Goal: Register for event/course: Sign up to attend an event or enroll in a course

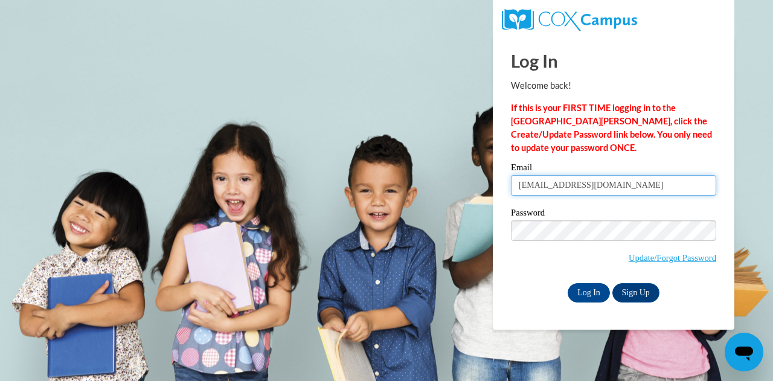
click at [622, 191] on input "kacysaintcyr@gmail.com" at bounding box center [613, 185] width 205 height 21
drag, startPoint x: 536, startPoint y: 187, endPoint x: 487, endPoint y: 183, distance: 49.1
click at [487, 184] on body "Log In Welcome back! If this is your FIRST TIME logging in to the NEW Cox Campu…" at bounding box center [386, 190] width 773 height 381
type input "jeanjsaintcyr@gmail.com"
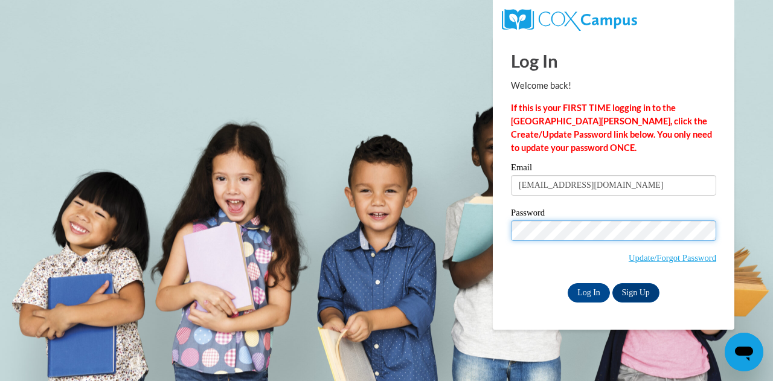
click at [393, 225] on body "Log In Welcome back! If this is your FIRST TIME logging in to the NEW Cox Campu…" at bounding box center [386, 190] width 773 height 381
click at [568, 283] on input "Log In" at bounding box center [589, 292] width 42 height 19
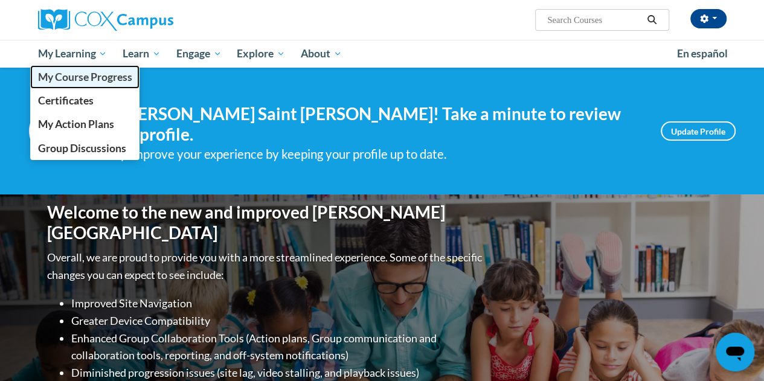
click at [83, 75] on span "My Course Progress" at bounding box center [84, 77] width 94 height 13
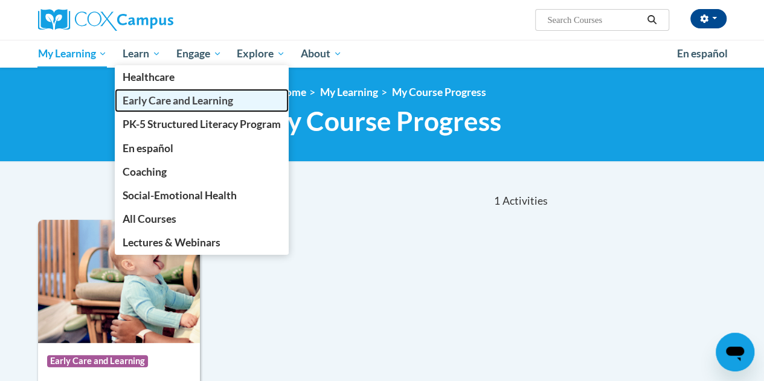
click at [143, 101] on span "Early Care and Learning" at bounding box center [178, 100] width 111 height 13
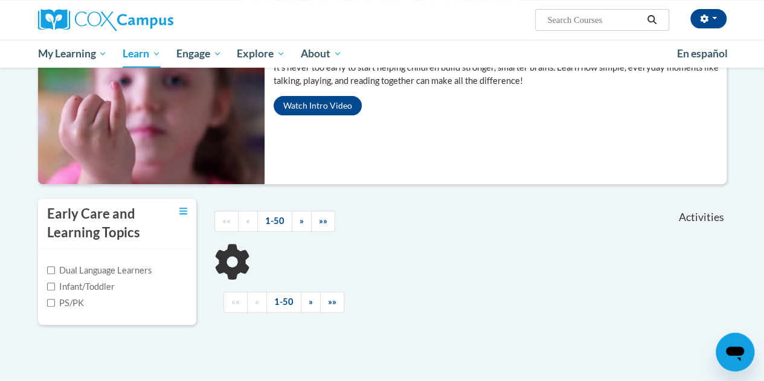
scroll to position [181, 0]
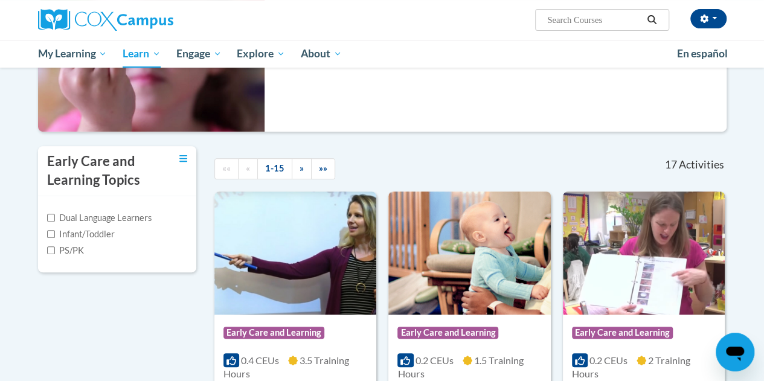
click at [57, 230] on label "Infant/Toddler" at bounding box center [81, 234] width 68 height 13
click at [55, 230] on input "Infant/Toddler" at bounding box center [51, 234] width 8 height 8
checkbox input "true"
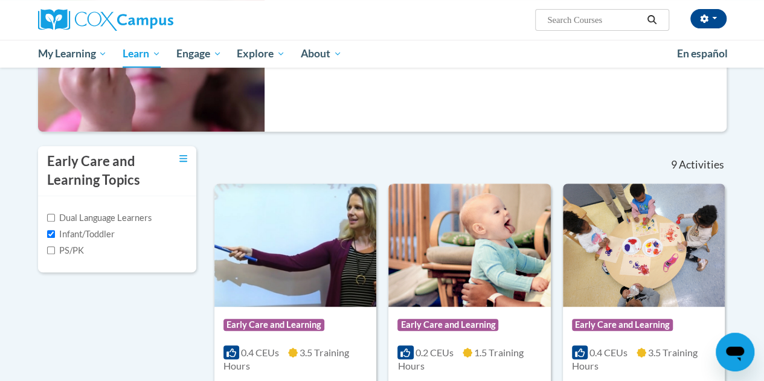
click at [55, 242] on div "Dual Language Learners Infant/Toddler PS/PK" at bounding box center [117, 234] width 141 height 46
click at [53, 249] on input "PS/PK" at bounding box center [51, 250] width 8 height 8
checkbox input "true"
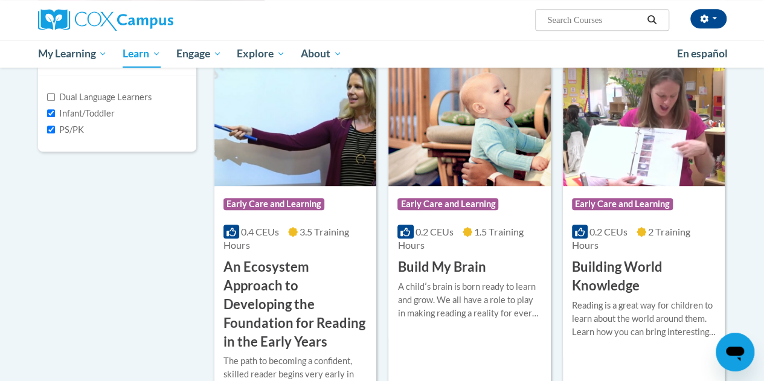
scroll to position [362, 0]
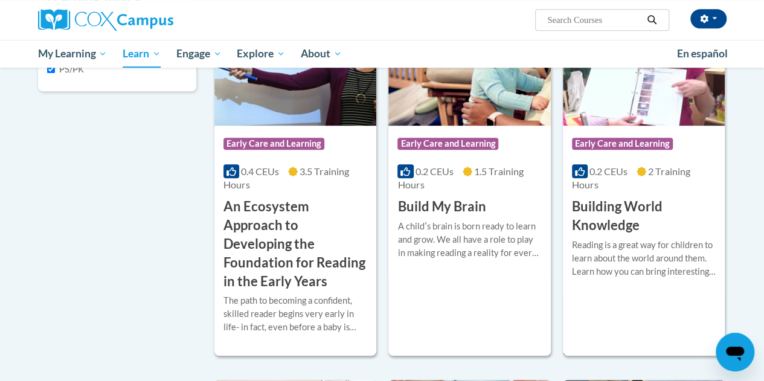
click at [640, 158] on div "Course Category: Early Care and Learning" at bounding box center [644, 145] width 144 height 27
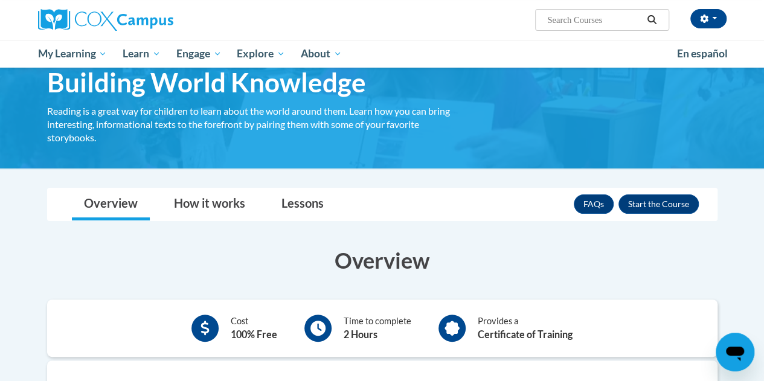
scroll to position [121, 0]
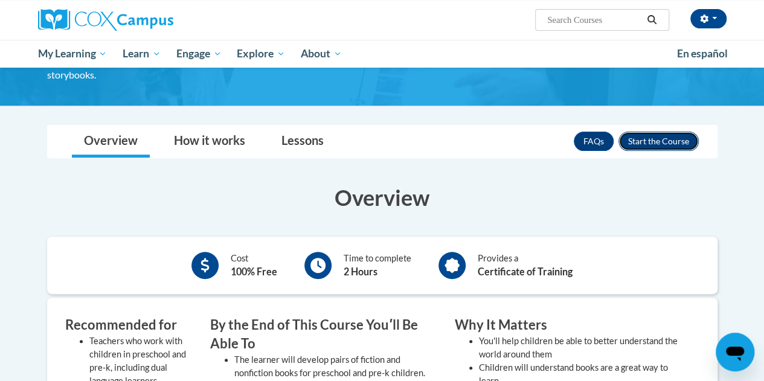
click at [679, 138] on button "Enroll" at bounding box center [659, 141] width 80 height 19
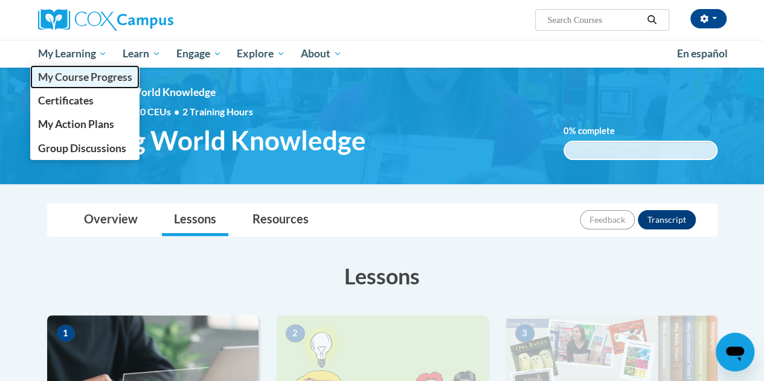
click at [84, 76] on span "My Course Progress" at bounding box center [84, 77] width 94 height 13
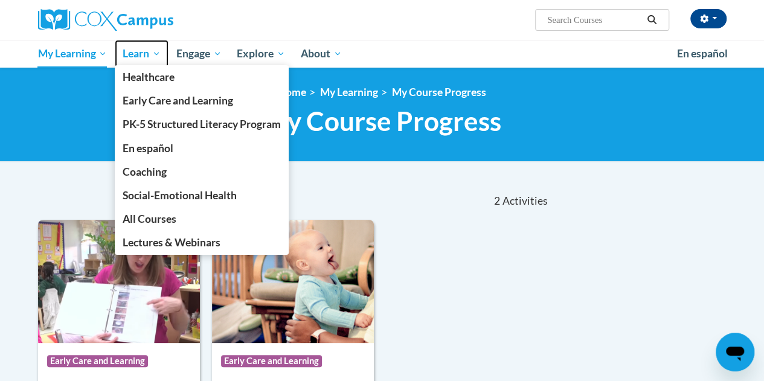
click at [149, 60] on span "Learn" at bounding box center [142, 54] width 38 height 14
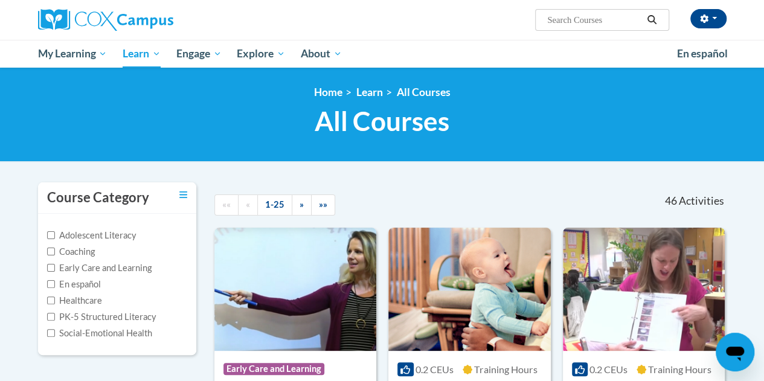
click at [85, 268] on label "Early Care and Learning" at bounding box center [99, 268] width 105 height 13
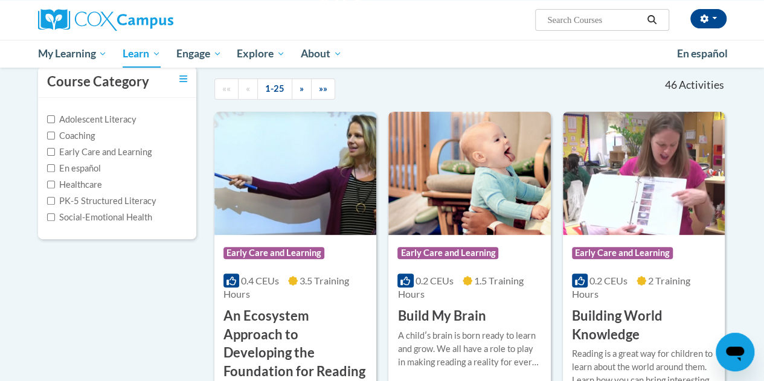
scroll to position [121, 0]
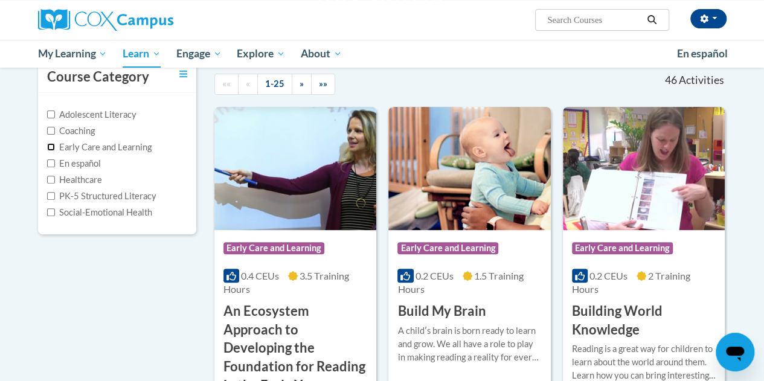
click at [48, 147] on input "Early Care and Learning" at bounding box center [51, 147] width 8 height 8
checkbox input "true"
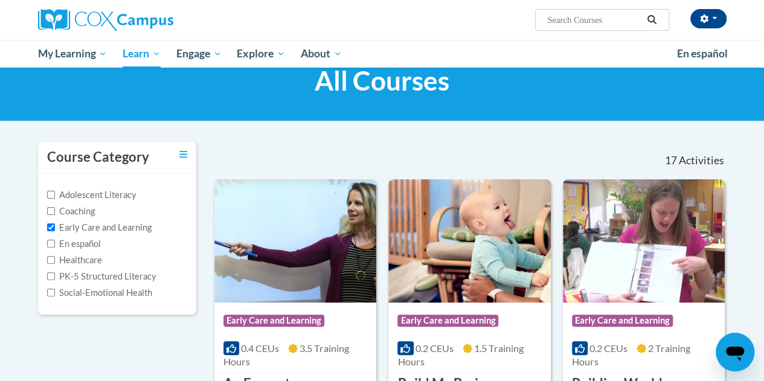
scroll to position [0, 0]
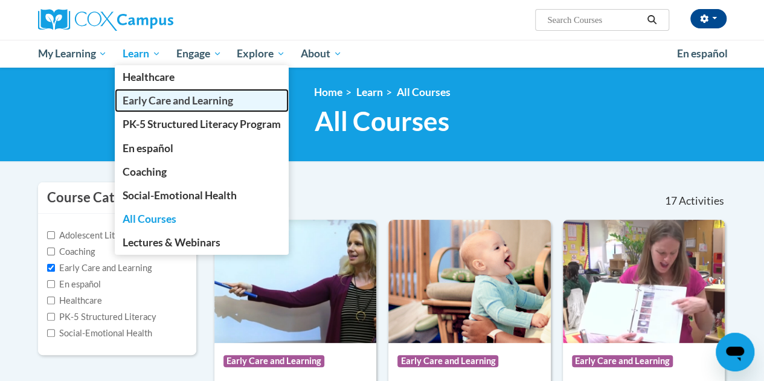
click at [152, 97] on span "Early Care and Learning" at bounding box center [178, 100] width 111 height 13
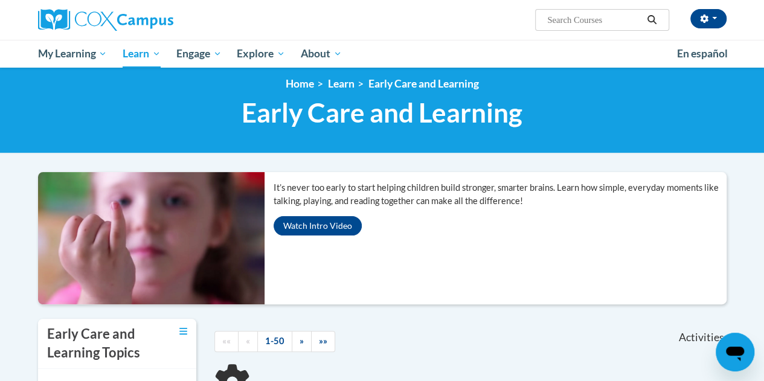
scroll to position [121, 0]
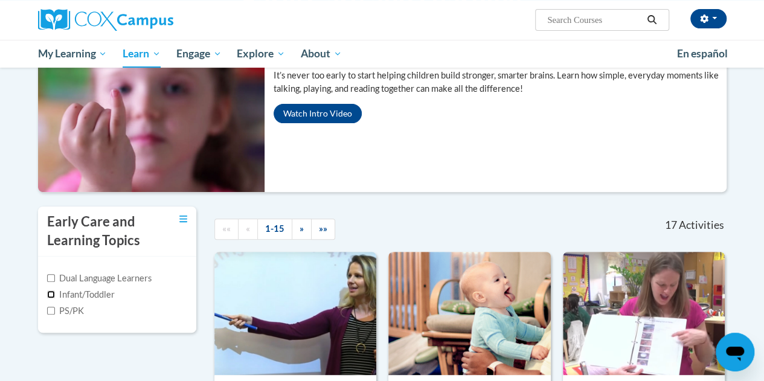
click at [51, 296] on input "Infant/Toddler" at bounding box center [51, 295] width 8 height 8
checkbox input "true"
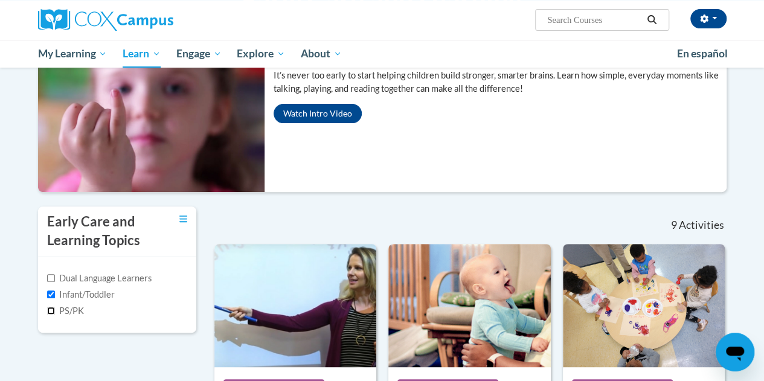
click at [51, 313] on input "PS/PK" at bounding box center [51, 311] width 8 height 8
checkbox input "true"
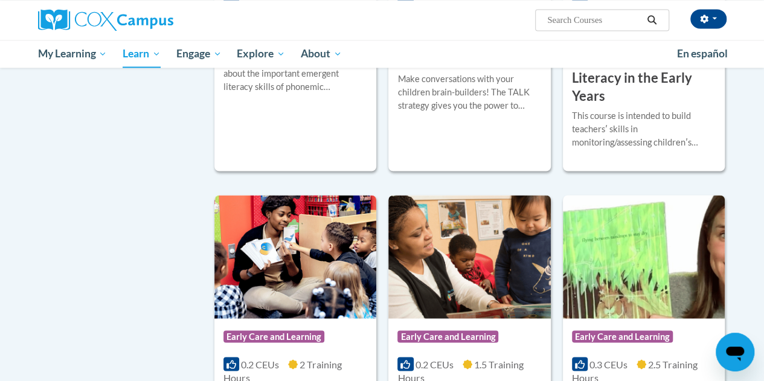
scroll to position [785, 0]
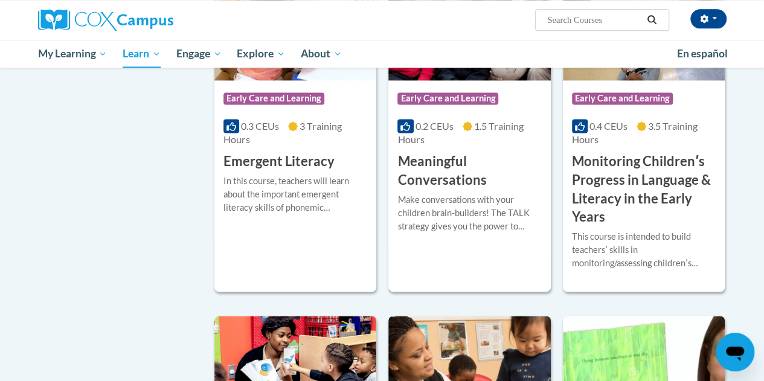
click at [505, 166] on h3 "Meaningful Conversations" at bounding box center [469, 170] width 144 height 37
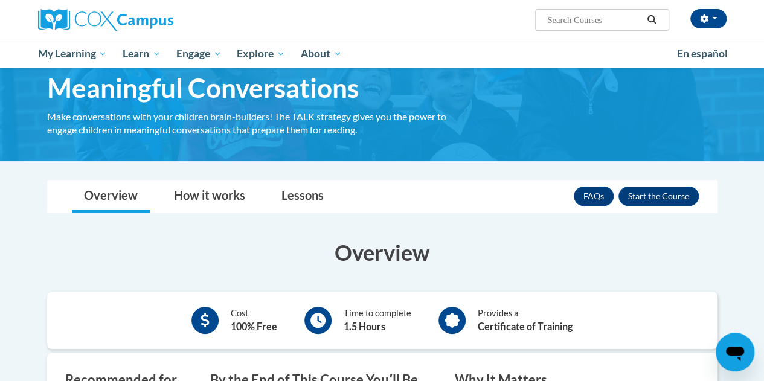
scroll to position [121, 0]
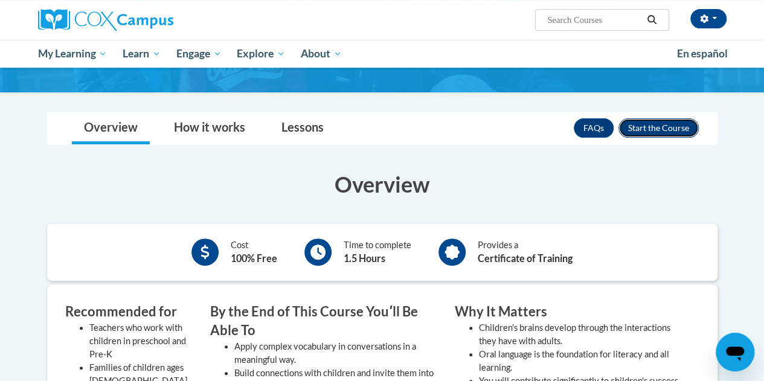
click at [680, 128] on button "Enroll" at bounding box center [659, 127] width 80 height 19
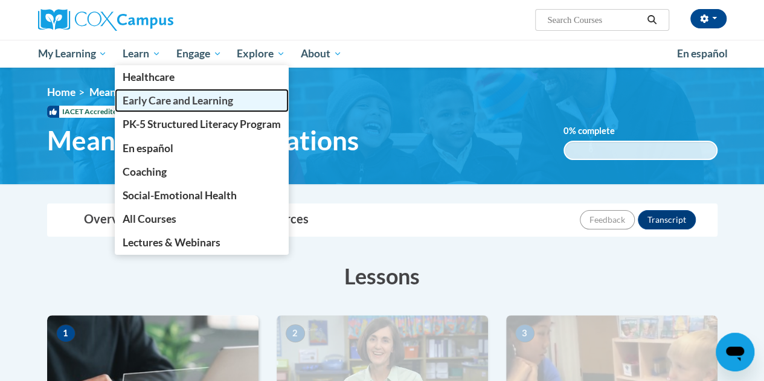
click at [151, 97] on span "Early Care and Learning" at bounding box center [178, 100] width 111 height 13
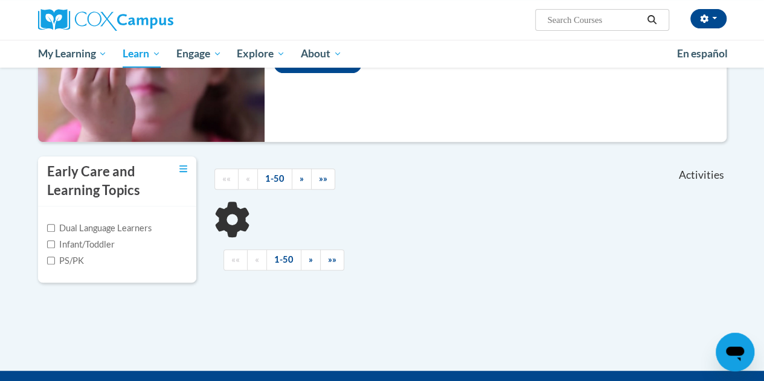
scroll to position [242, 0]
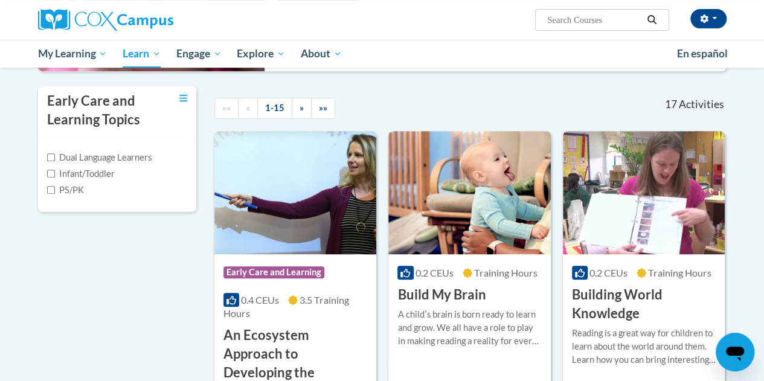
click at [63, 178] on label "Infant/Toddler" at bounding box center [81, 173] width 68 height 13
click at [55, 178] on input "Infant/Toddler" at bounding box center [51, 174] width 8 height 8
checkbox input "true"
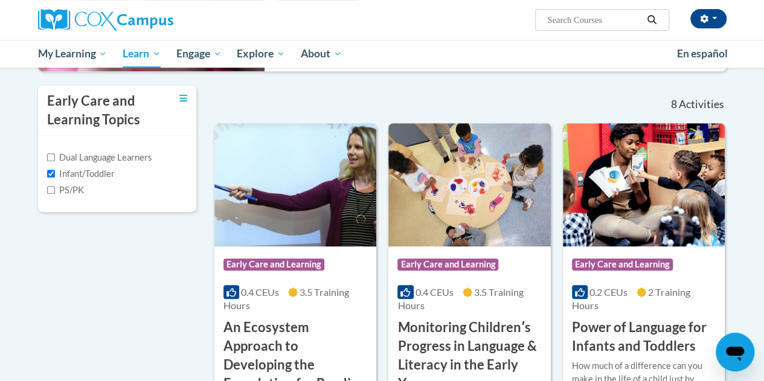
click at [59, 187] on label "PS/PK" at bounding box center [65, 190] width 37 height 13
click at [55, 187] on input "PS/PK" at bounding box center [51, 190] width 8 height 8
checkbox input "true"
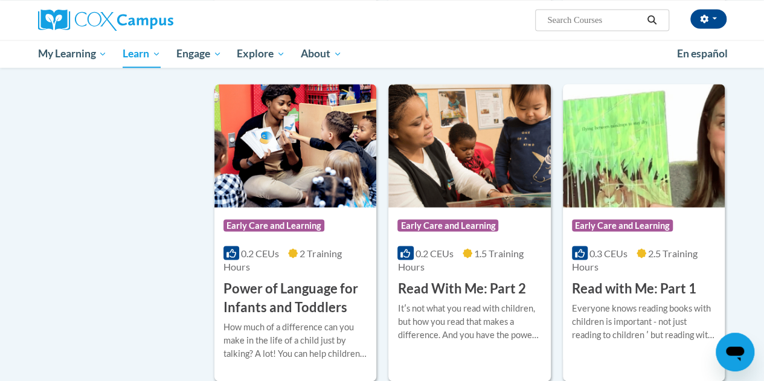
scroll to position [1087, 0]
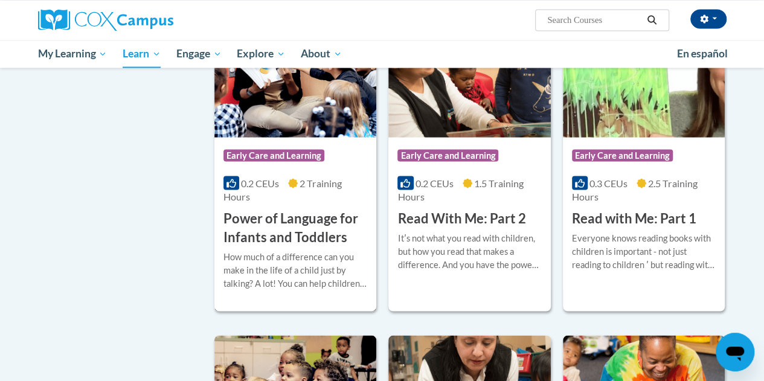
click at [288, 170] on div "Course Category: Early Care and Learning 0.2 CEUs 2 Training Hours COURSE Power…" at bounding box center [295, 191] width 162 height 109
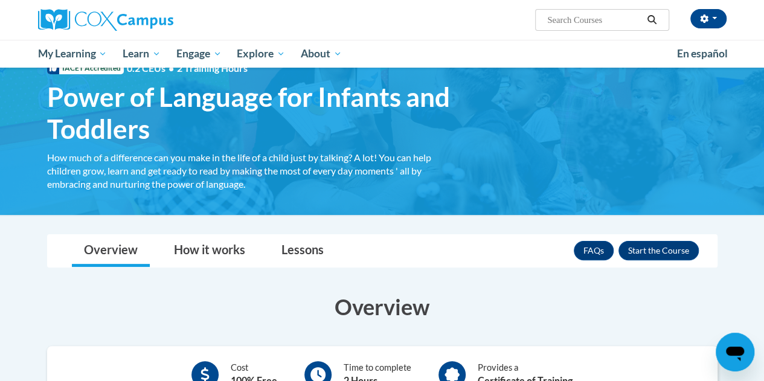
scroll to position [121, 0]
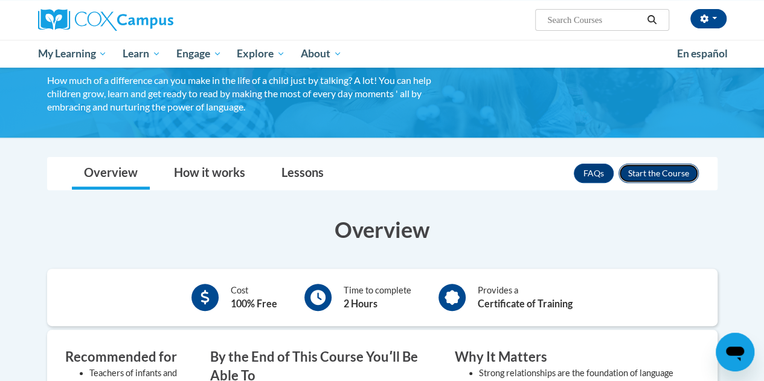
click at [652, 173] on button "Enroll" at bounding box center [659, 173] width 80 height 19
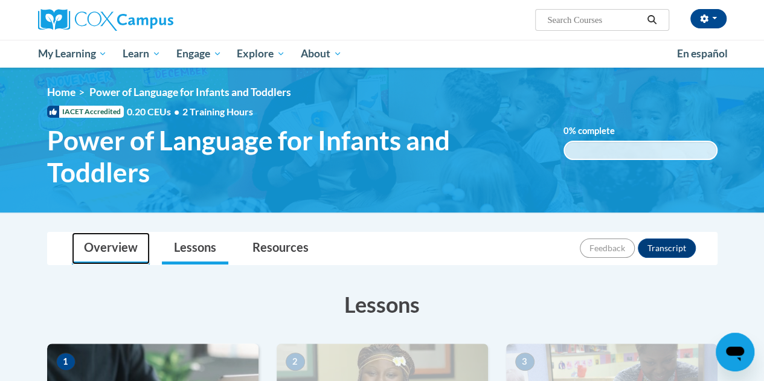
click at [126, 251] on link "Overview" at bounding box center [111, 249] width 78 height 32
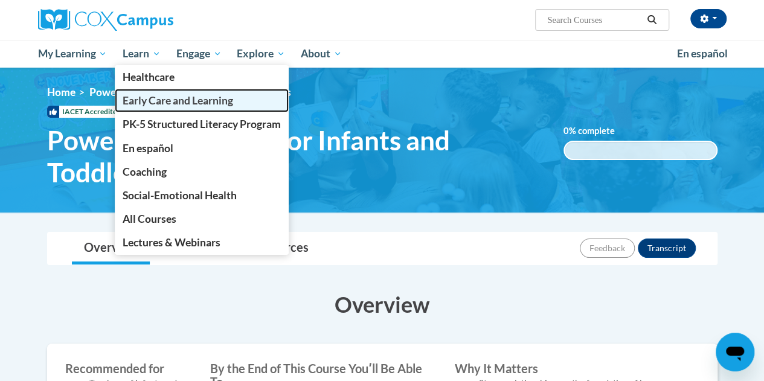
click at [175, 108] on link "Early Care and Learning" at bounding box center [202, 101] width 174 height 24
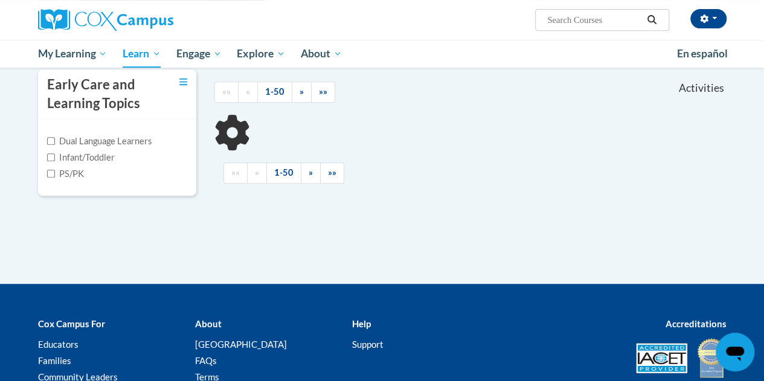
scroll to position [302, 0]
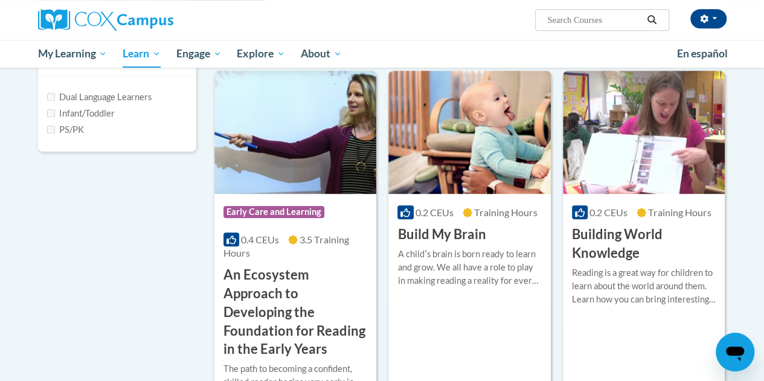
click at [75, 109] on label "Infant/Toddler" at bounding box center [81, 113] width 68 height 13
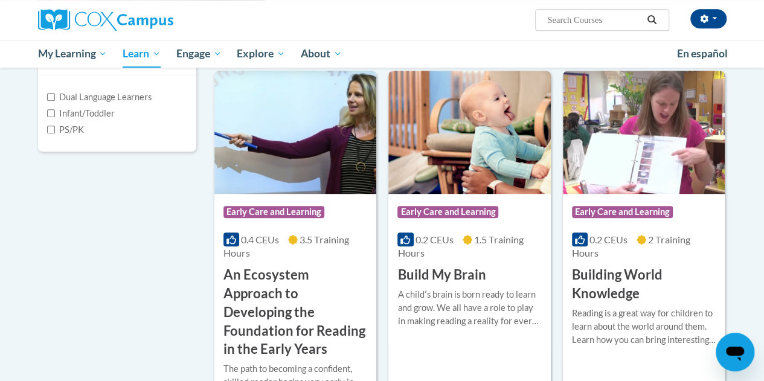
click at [71, 127] on label "PS/PK" at bounding box center [65, 129] width 37 height 13
click at [55, 127] on input "PS/PK" at bounding box center [51, 130] width 8 height 8
checkbox input "true"
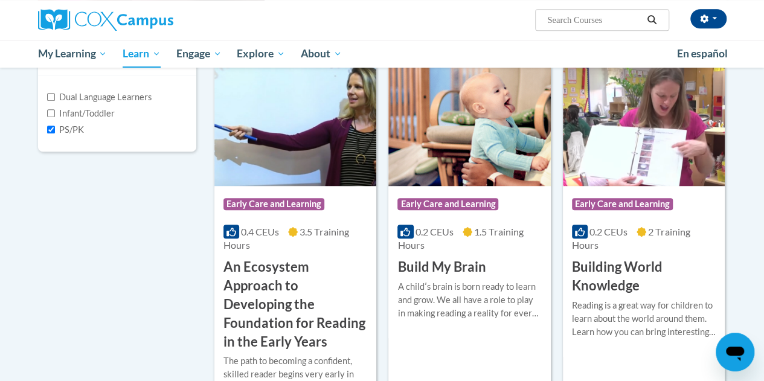
click at [58, 114] on label "Infant/Toddler" at bounding box center [81, 113] width 68 height 13
click at [55, 114] on input "Infant/Toddler" at bounding box center [51, 113] width 8 height 8
checkbox input "true"
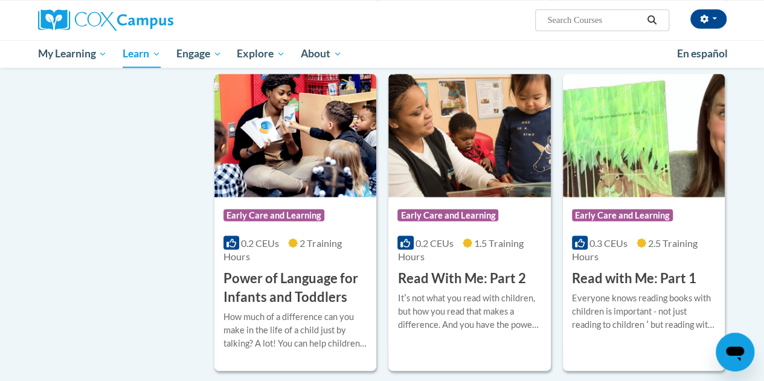
scroll to position [1087, 0]
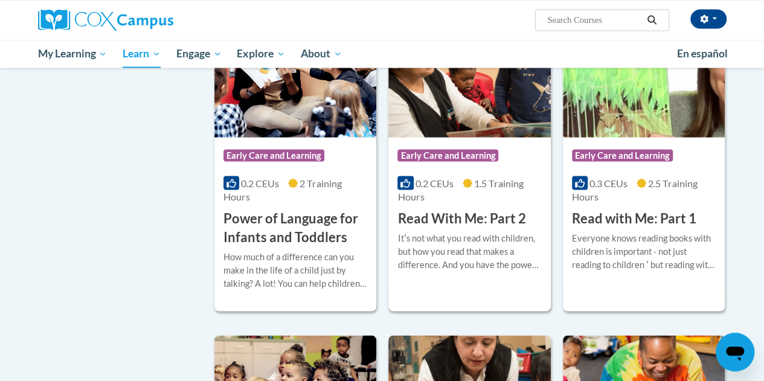
click at [489, 203] on div "Course Category: Early Care and Learning 0.2 CEUs 1.5 Training Hours COURSE Rea…" at bounding box center [469, 182] width 162 height 91
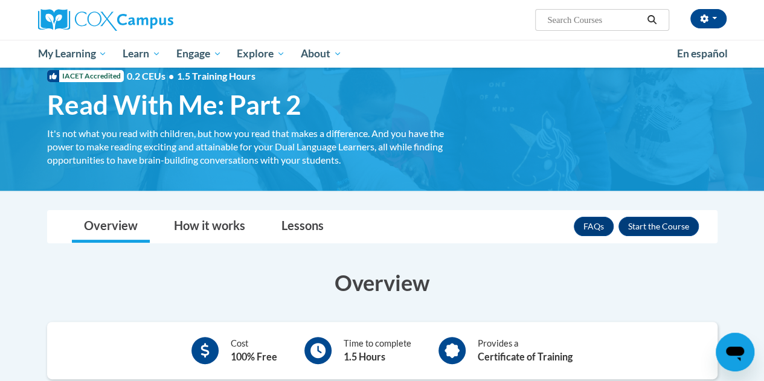
scroll to position [60, 0]
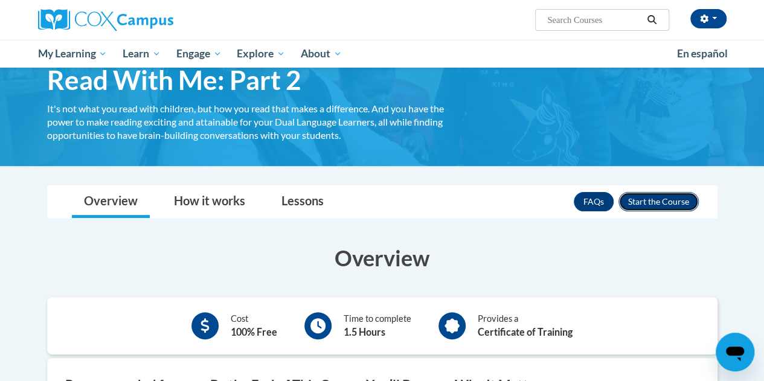
click at [679, 200] on button "Enroll" at bounding box center [659, 201] width 80 height 19
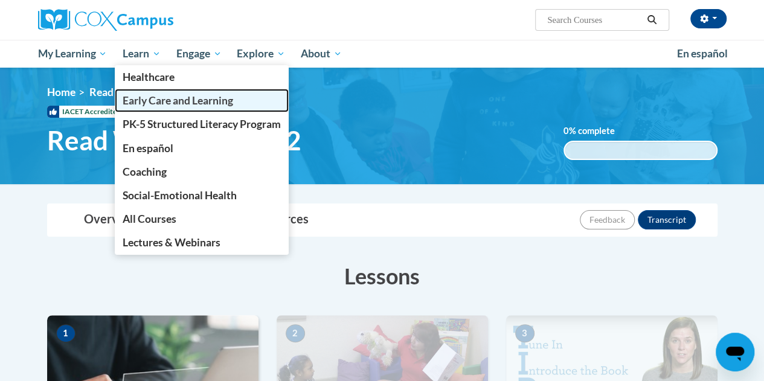
click at [148, 97] on span "Early Care and Learning" at bounding box center [178, 100] width 111 height 13
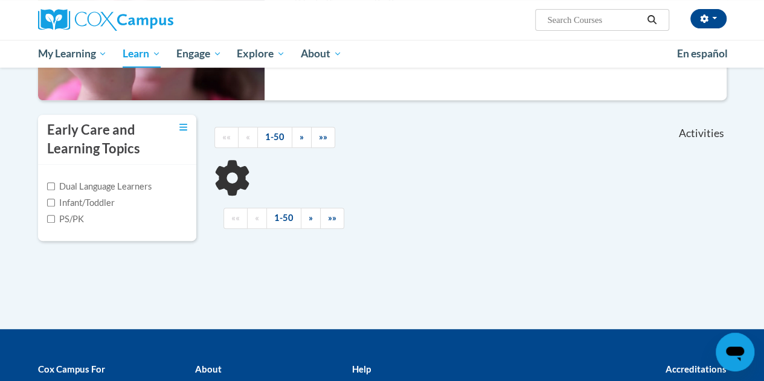
scroll to position [302, 0]
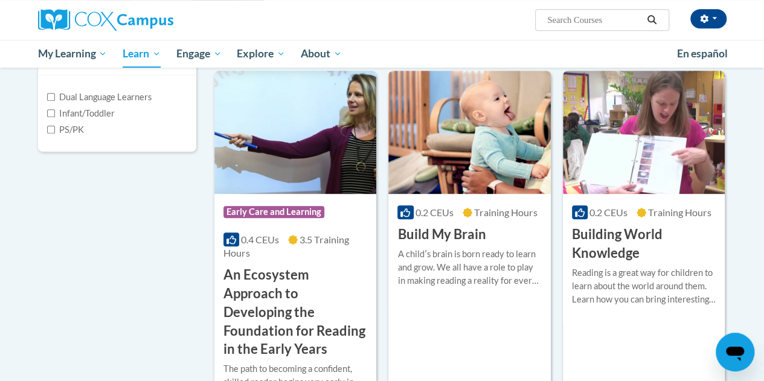
click at [68, 118] on label "Infant/Toddler" at bounding box center [81, 113] width 68 height 13
click at [55, 117] on input "Infant/Toddler" at bounding box center [51, 113] width 8 height 8
checkbox input "true"
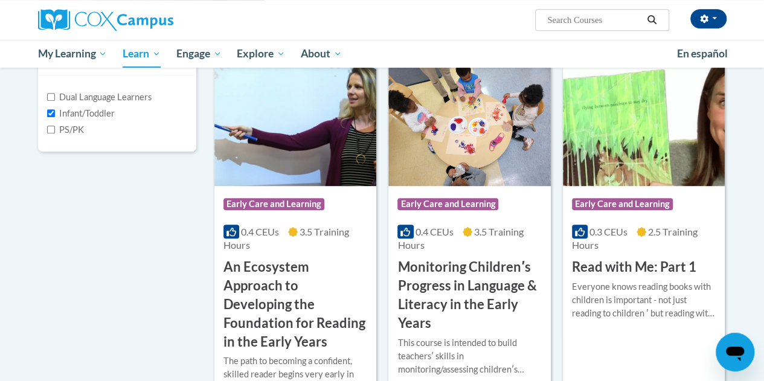
click at [61, 124] on label "PS/PK" at bounding box center [65, 129] width 37 height 13
click at [55, 126] on input "PS/PK" at bounding box center [51, 130] width 8 height 8
checkbox input "true"
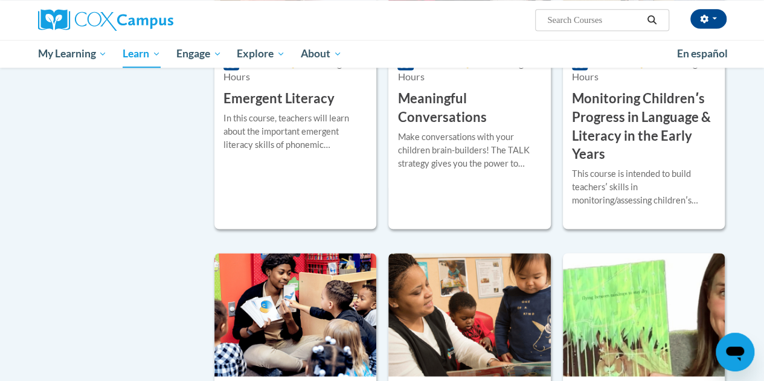
scroll to position [966, 0]
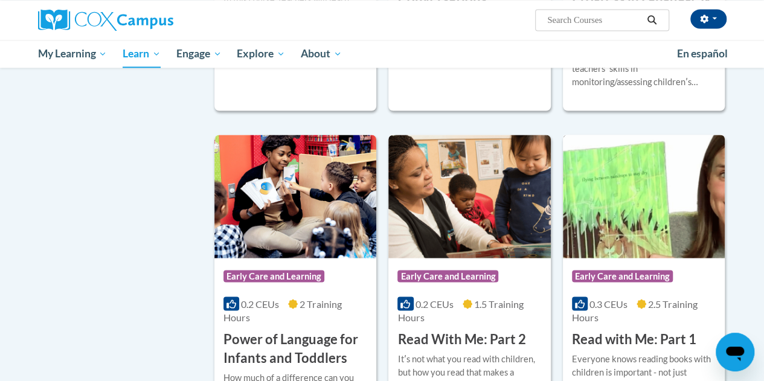
click at [684, 245] on img at bounding box center [644, 196] width 162 height 123
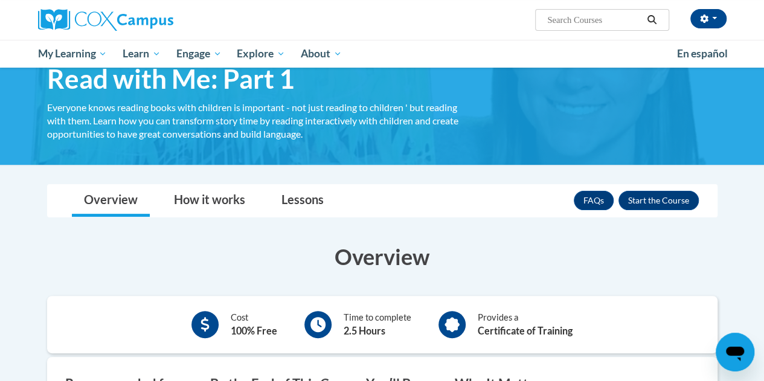
scroll to position [121, 0]
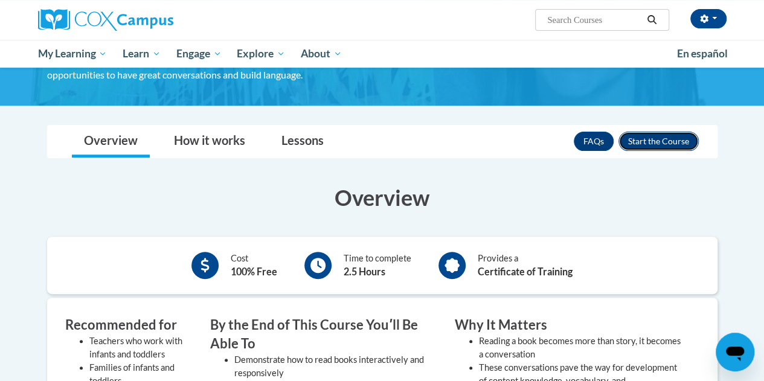
click at [663, 142] on button "Enroll" at bounding box center [659, 141] width 80 height 19
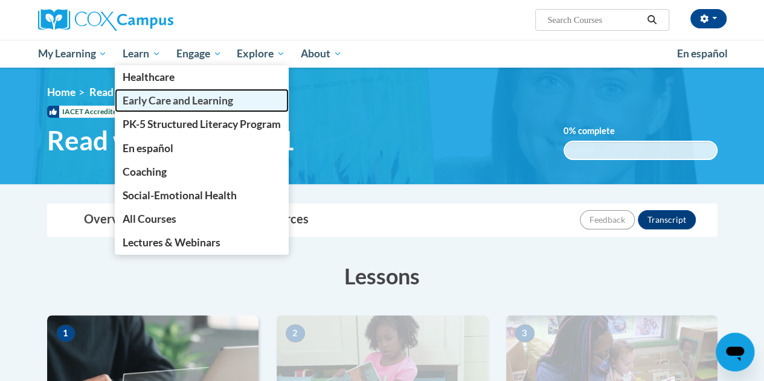
click at [141, 100] on span "Early Care and Learning" at bounding box center [178, 100] width 111 height 13
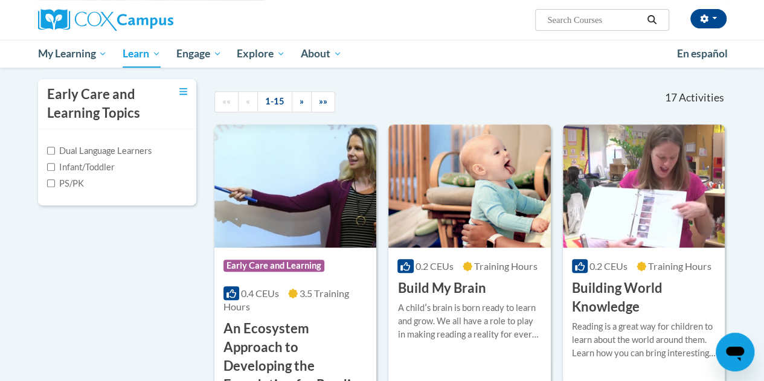
scroll to position [302, 0]
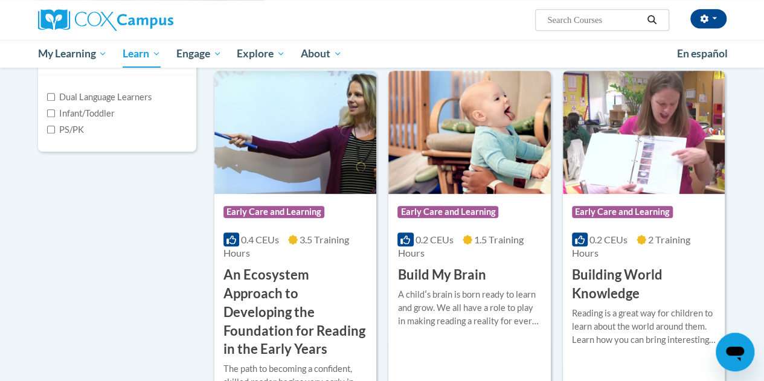
click at [63, 115] on label "Infant/Toddler" at bounding box center [81, 113] width 68 height 13
click at [55, 115] on input "Infant/Toddler" at bounding box center [51, 113] width 8 height 8
checkbox input "true"
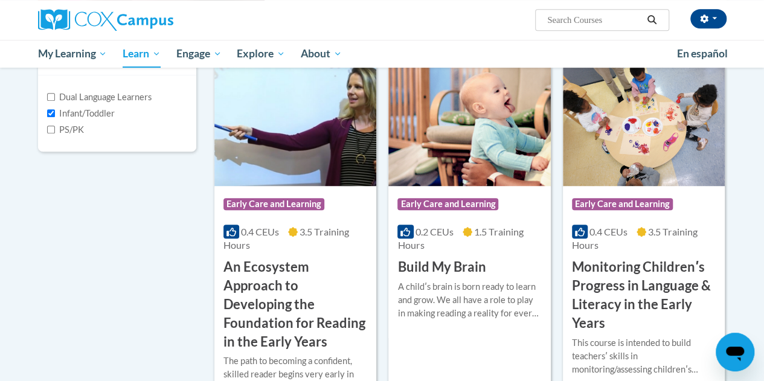
click at [69, 135] on label "PS/PK" at bounding box center [65, 129] width 37 height 13
click at [55, 133] on input "PS/PK" at bounding box center [51, 130] width 8 height 8
checkbox input "true"
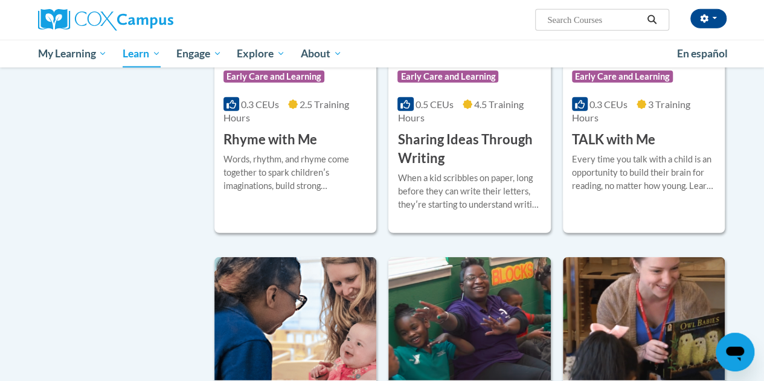
scroll to position [1450, 0]
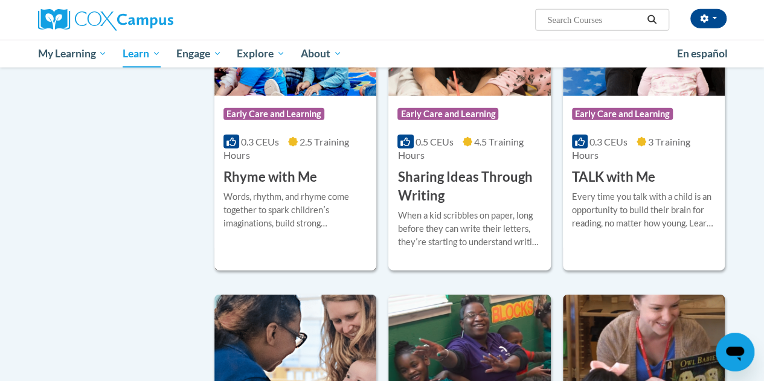
click at [302, 127] on div "Course Category: Early Care and Learning" at bounding box center [296, 115] width 144 height 27
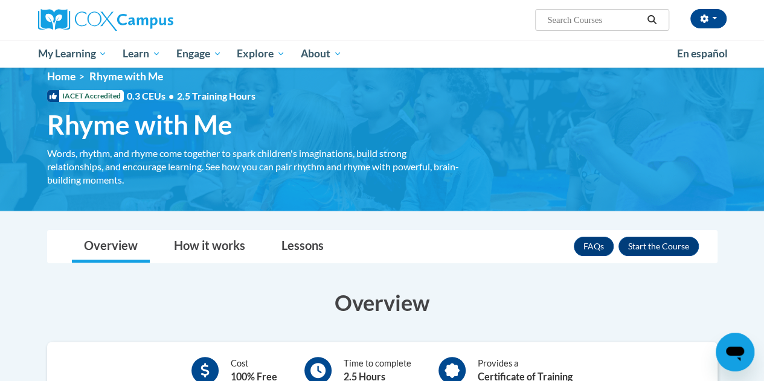
scroll to position [60, 0]
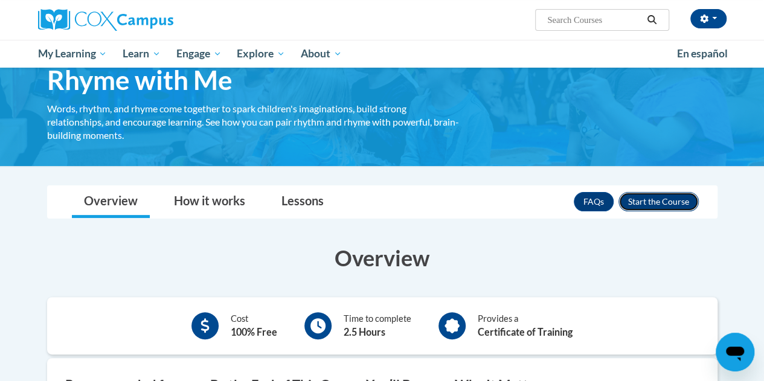
click at [666, 201] on button "Enroll" at bounding box center [659, 201] width 80 height 19
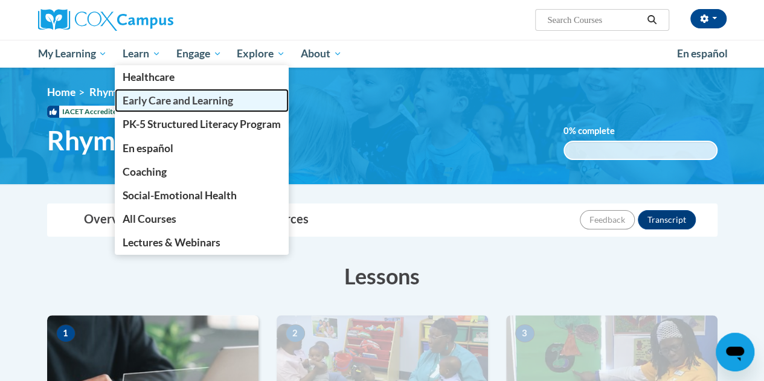
click at [160, 100] on span "Early Care and Learning" at bounding box center [178, 100] width 111 height 13
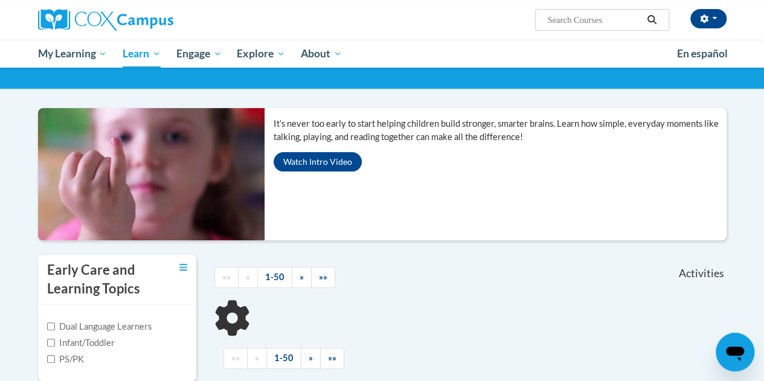
scroll to position [121, 0]
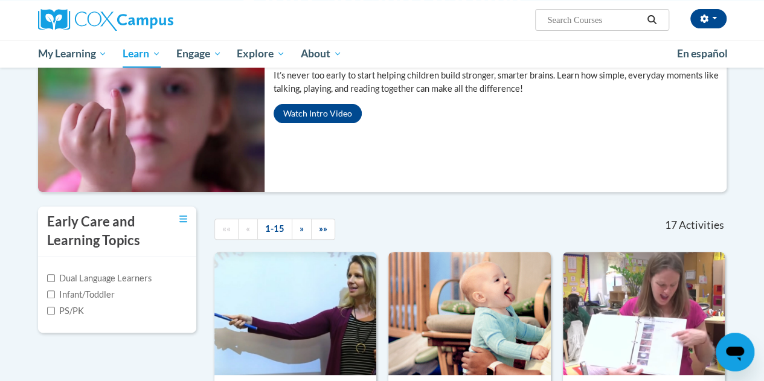
click at [89, 292] on label "Infant/Toddler" at bounding box center [81, 294] width 68 height 13
click at [55, 292] on input "Infant/Toddler" at bounding box center [51, 295] width 8 height 8
checkbox input "true"
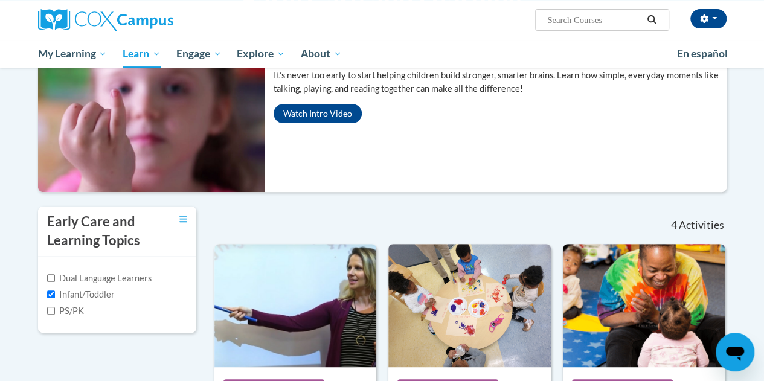
click at [68, 310] on label "PS/PK" at bounding box center [65, 310] width 37 height 13
click at [55, 310] on input "PS/PK" at bounding box center [51, 311] width 8 height 8
checkbox input "true"
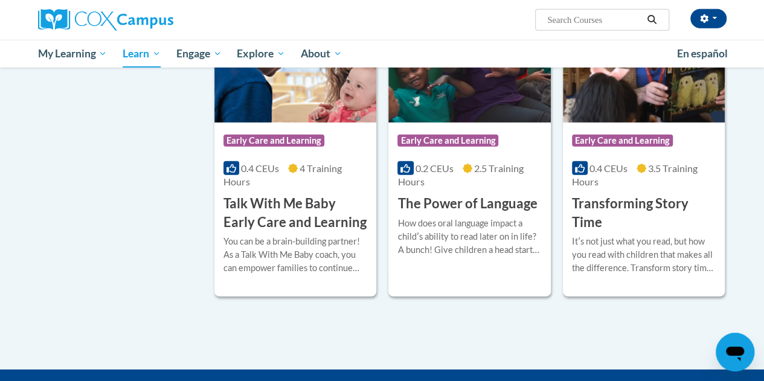
scroll to position [1691, 0]
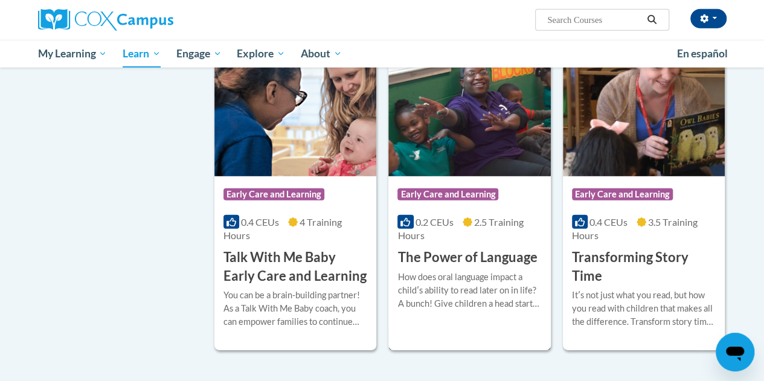
click at [460, 148] on img at bounding box center [469, 114] width 162 height 123
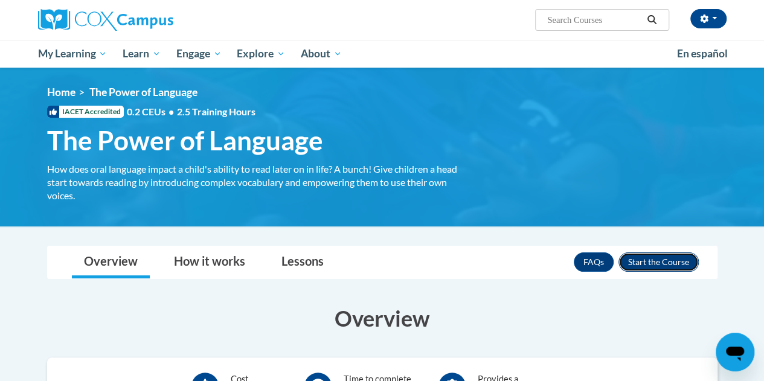
click at [671, 258] on button "Enroll" at bounding box center [659, 261] width 80 height 19
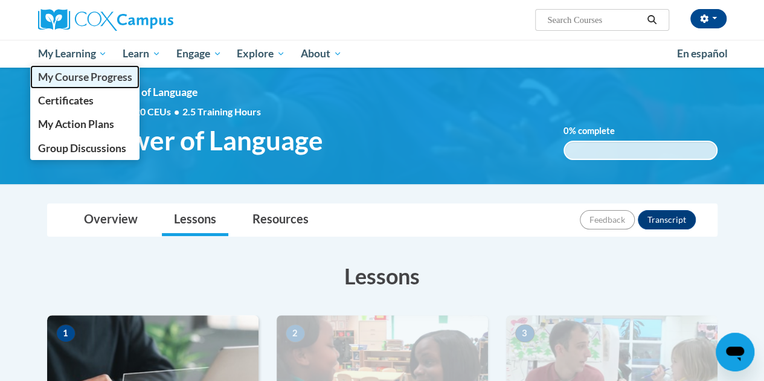
click at [77, 82] on span "My Course Progress" at bounding box center [84, 77] width 94 height 13
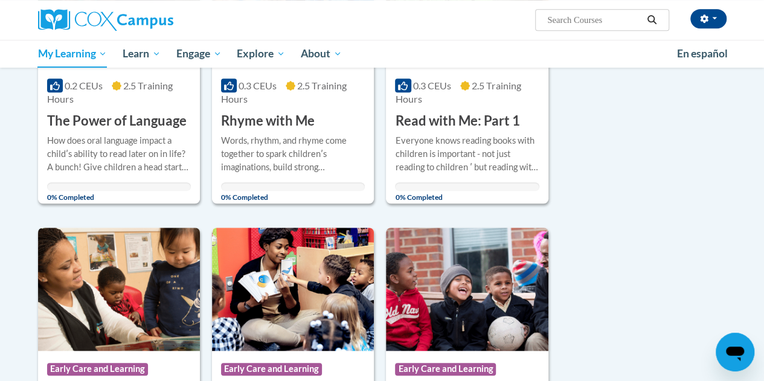
scroll to position [242, 0]
